Goal: Task Accomplishment & Management: Use online tool/utility

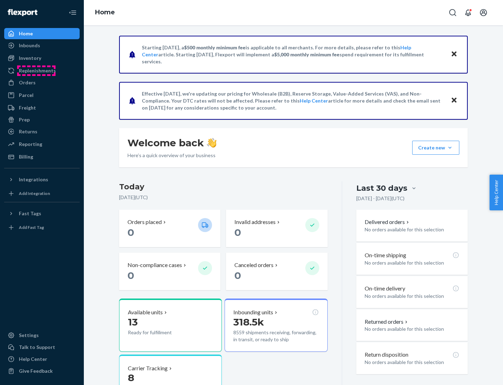
click at [36, 71] on div "Replenishments" at bounding box center [37, 70] width 37 height 7
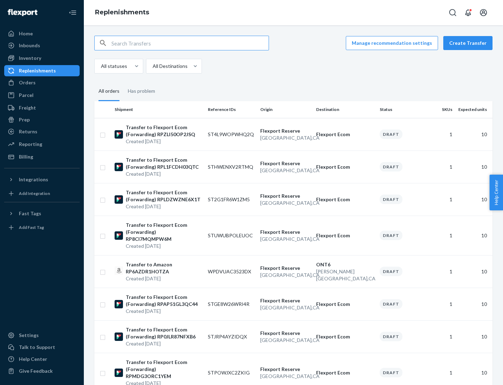
click at [470, 43] on button "Create Transfer" at bounding box center [468, 43] width 49 height 14
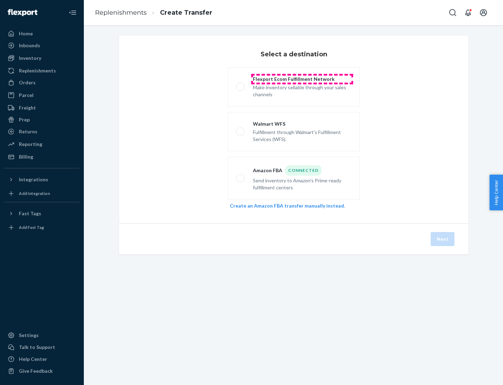
click at [302, 79] on div "Flexport Ecom Fulfillment Network" at bounding box center [302, 79] width 99 height 7
click at [241, 85] on input "Flexport Ecom Fulfillment Network Make inventory sellable through your sales ch…" at bounding box center [238, 87] width 5 height 5
radio input "true"
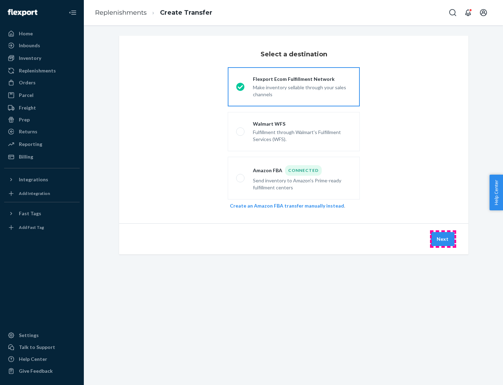
click at [443, 239] on button "Next" at bounding box center [443, 239] width 24 height 14
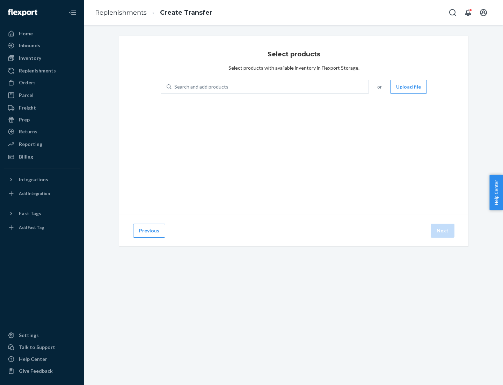
click at [409, 87] on button "Upload file" at bounding box center [409, 87] width 37 height 14
